Goal: Navigation & Orientation: Find specific page/section

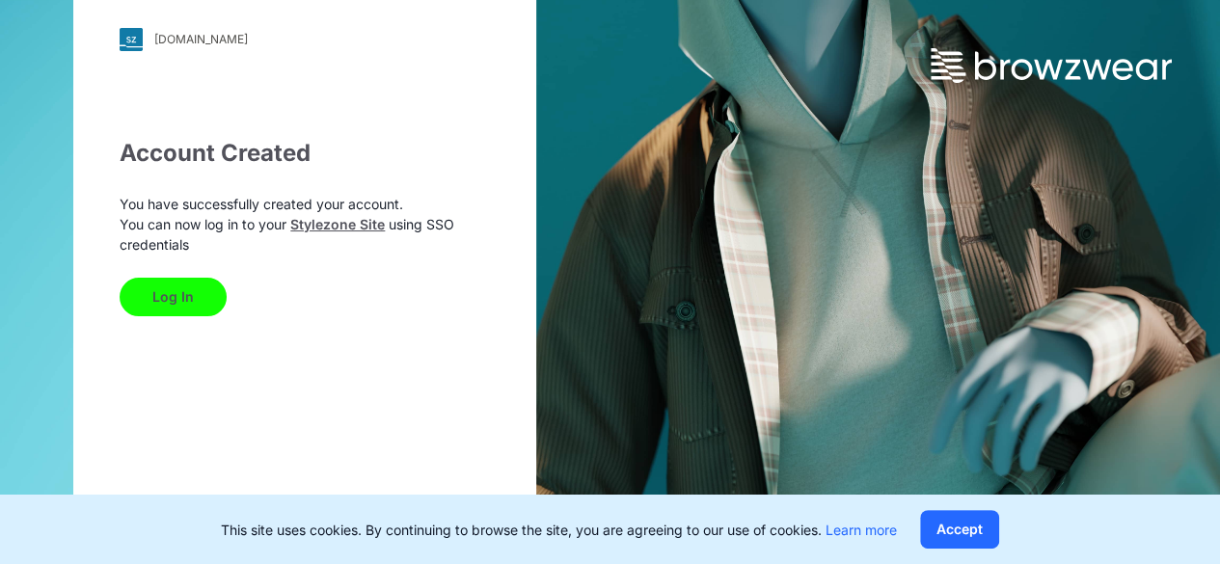
click at [190, 279] on button "Log In" at bounding box center [173, 297] width 107 height 39
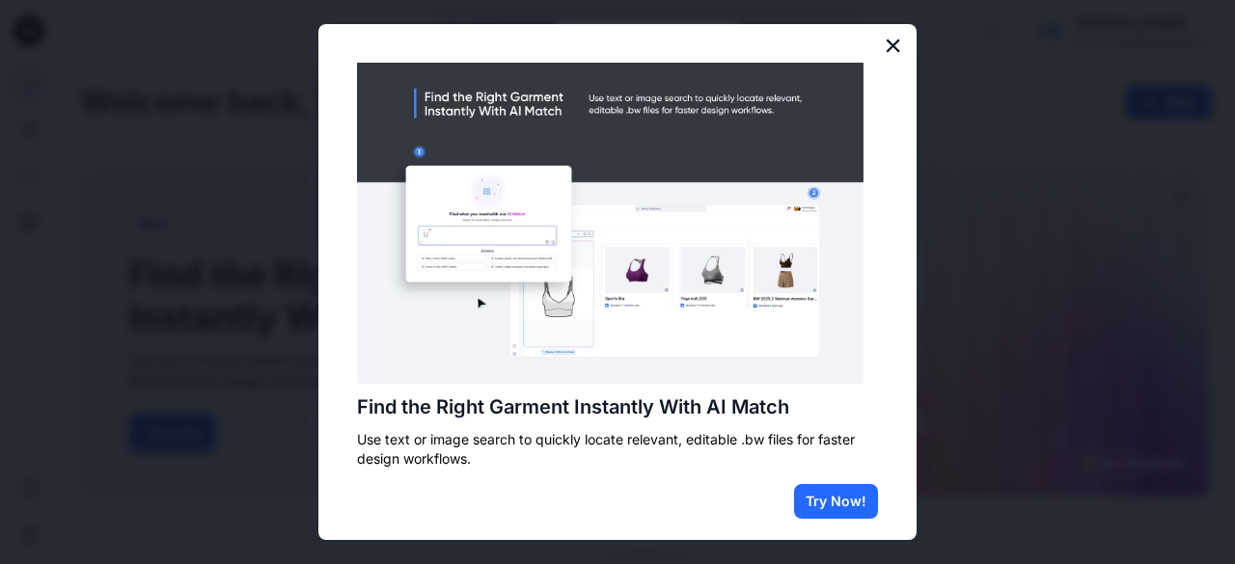
click at [886, 54] on button "×" at bounding box center [893, 45] width 18 height 31
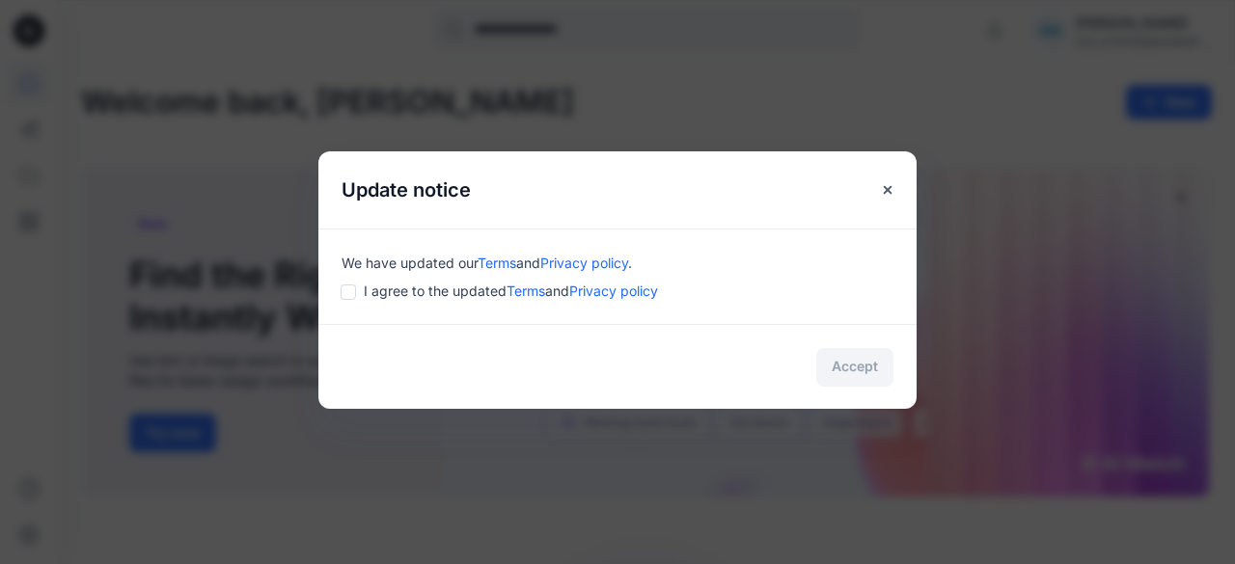
click at [360, 294] on div "I agree to the updated Terms and Privacy policy" at bounding box center [617, 291] width 552 height 20
click at [855, 353] on button "Accept" at bounding box center [854, 367] width 77 height 39
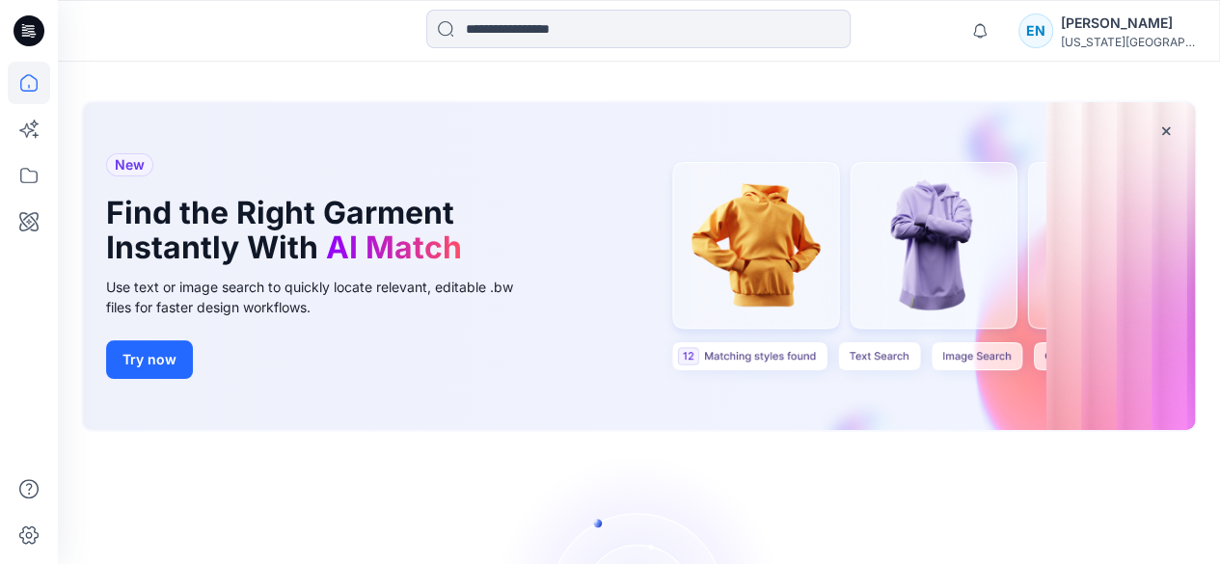
scroll to position [197, 0]
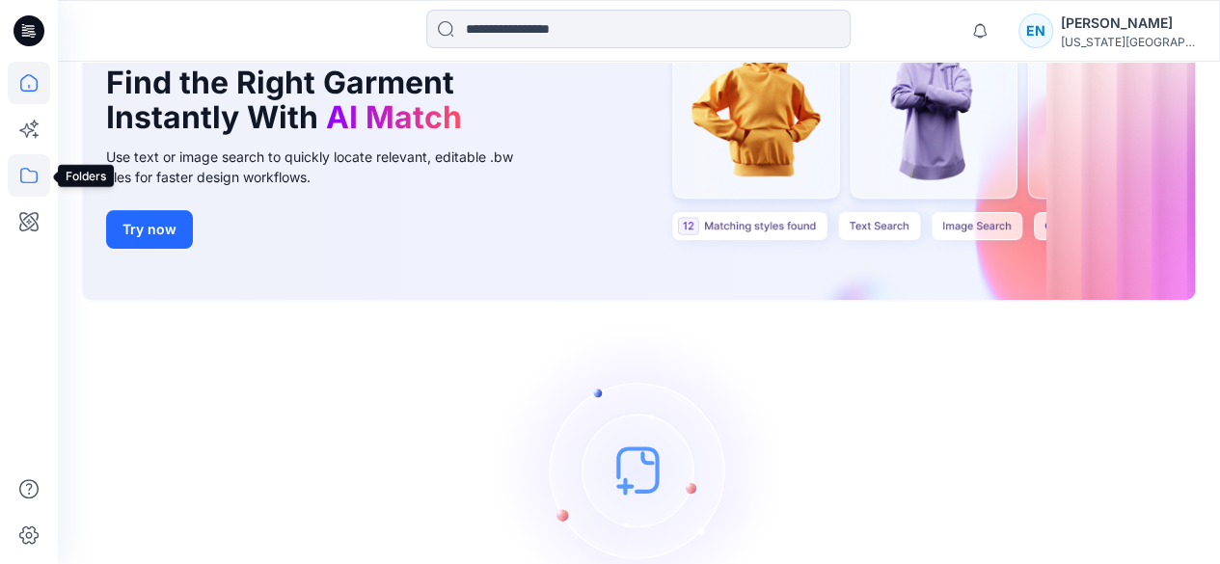
click at [27, 171] on icon at bounding box center [29, 175] width 42 height 42
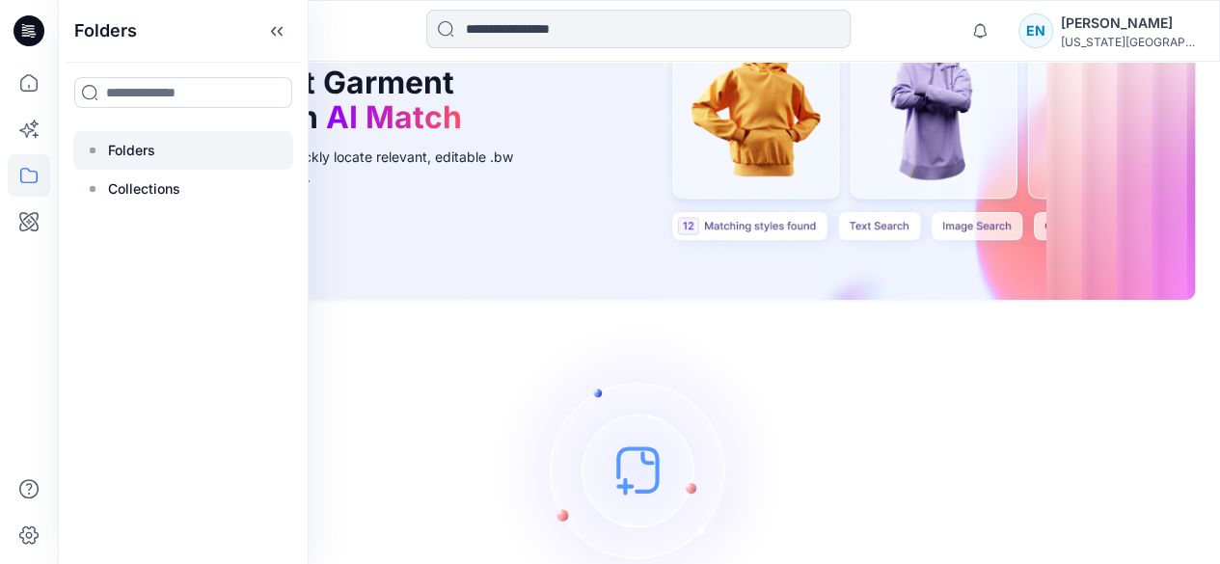
click at [179, 158] on div at bounding box center [183, 150] width 220 height 39
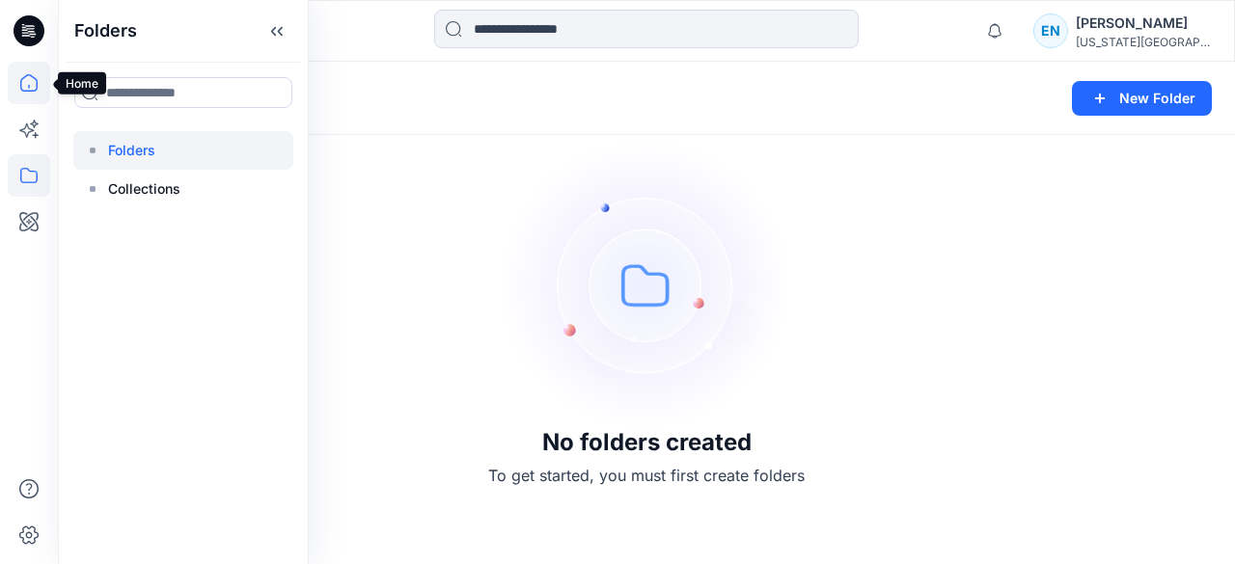
click at [31, 83] on icon at bounding box center [29, 83] width 42 height 42
